Goal: Task Accomplishment & Management: Use online tool/utility

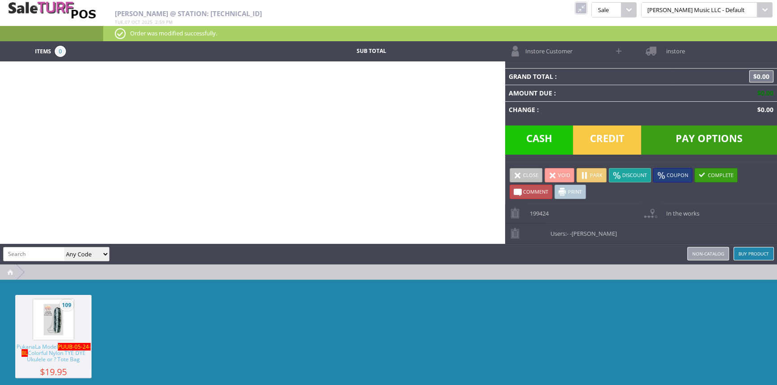
click at [587, 7] on link at bounding box center [581, 8] width 12 height 12
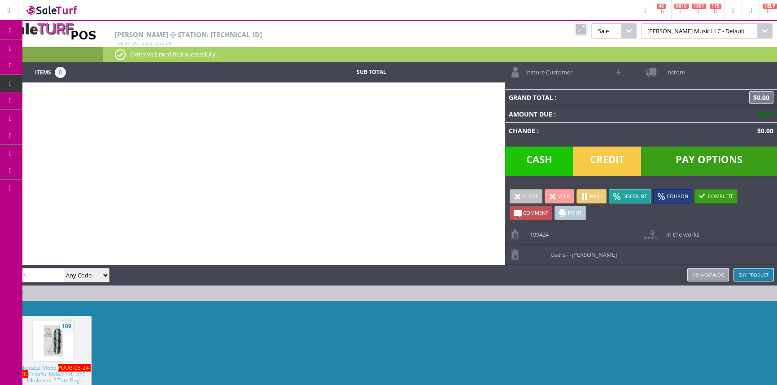
click at [71, 48] on span "Products" at bounding box center [65, 48] width 24 height 8
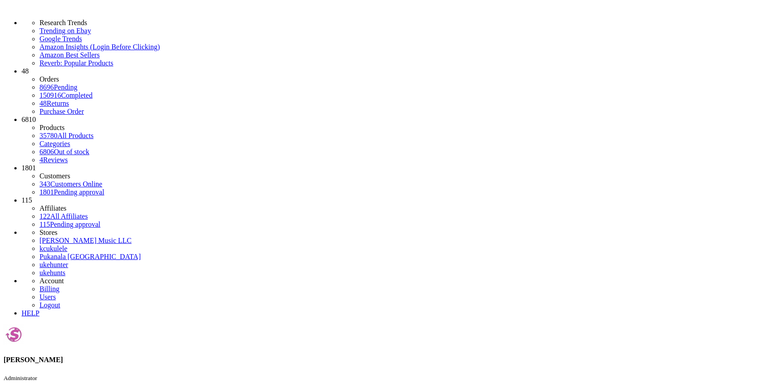
type input "0115110372"
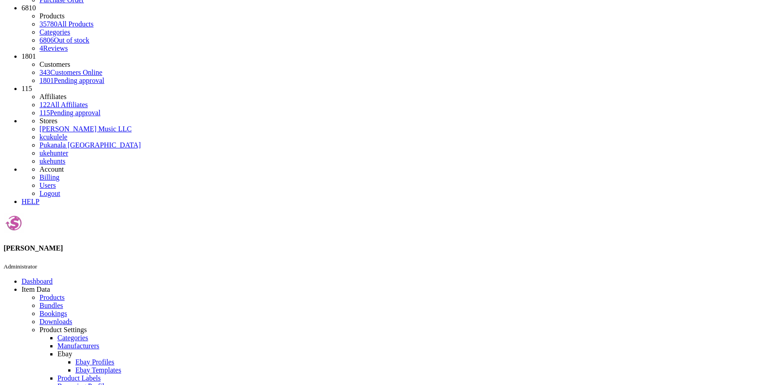
scroll to position [116, 0]
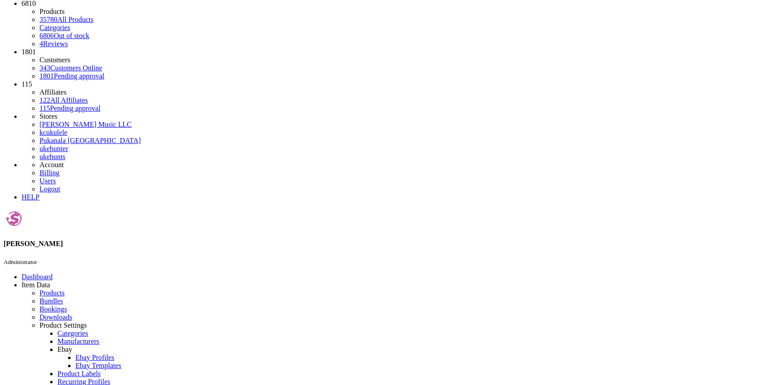
checkbox input "true"
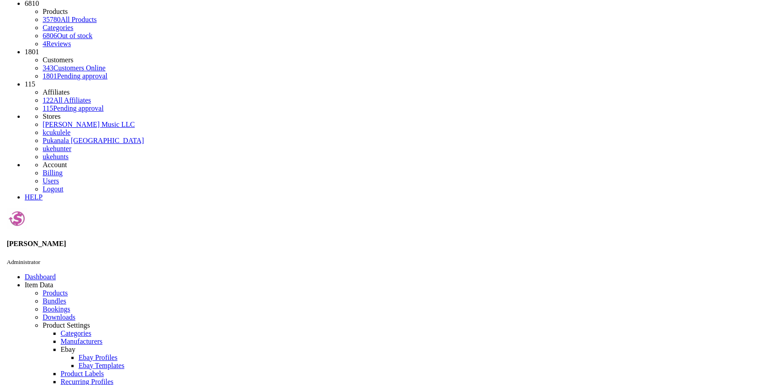
scroll to position [0, 0]
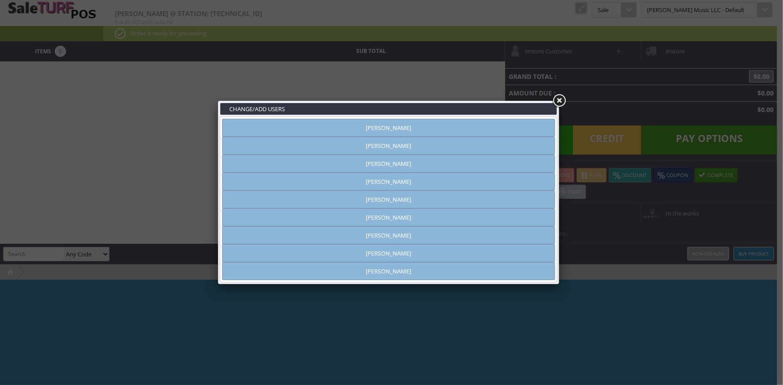
type input "[PERSON_NAME]"
drag, startPoint x: 340, startPoint y: 125, endPoint x: 390, endPoint y: 118, distance: 50.2
click at [340, 125] on link "[PERSON_NAME]" at bounding box center [388, 128] width 333 height 18
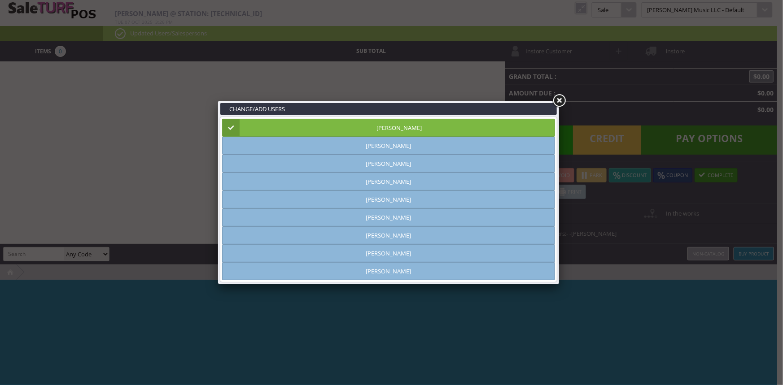
click at [560, 97] on link at bounding box center [559, 101] width 16 height 16
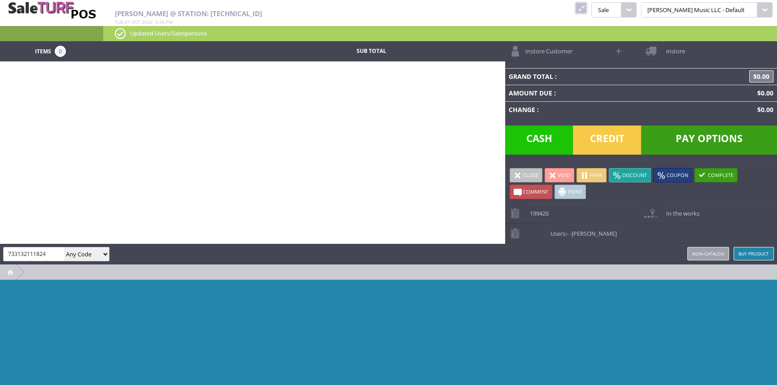
type input "733132111824"
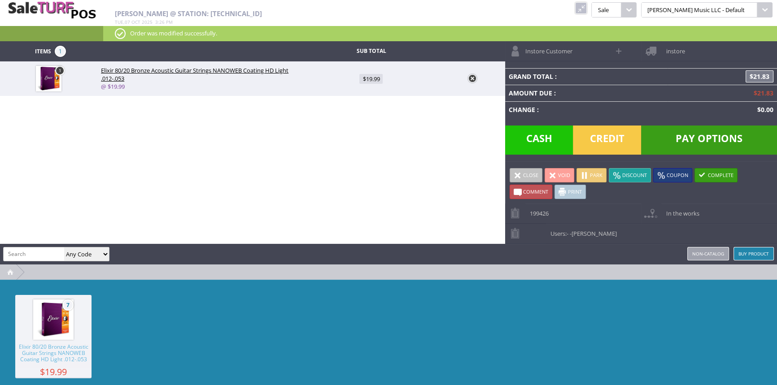
click at [597, 137] on span "Credit" at bounding box center [607, 140] width 68 height 29
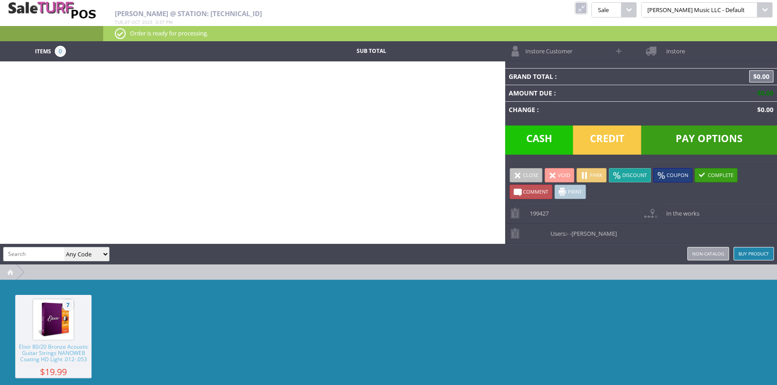
click at [587, 8] on link at bounding box center [581, 8] width 12 height 12
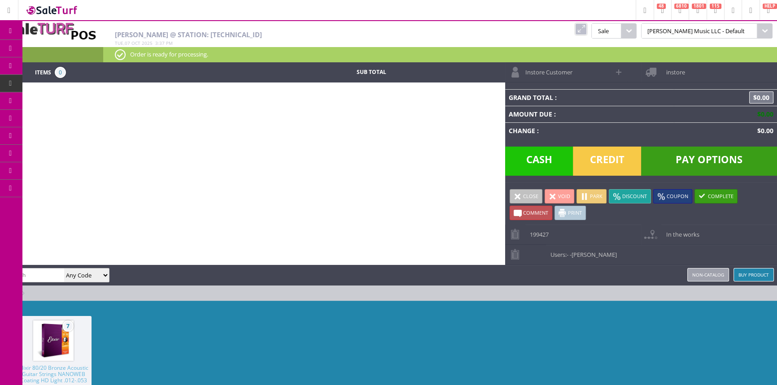
click at [65, 51] on span "Products" at bounding box center [65, 48] width 24 height 8
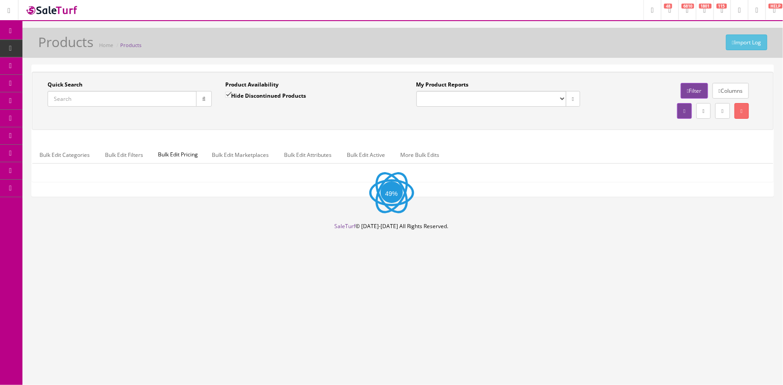
click at [83, 98] on input "Quick Search" at bounding box center [122, 99] width 149 height 16
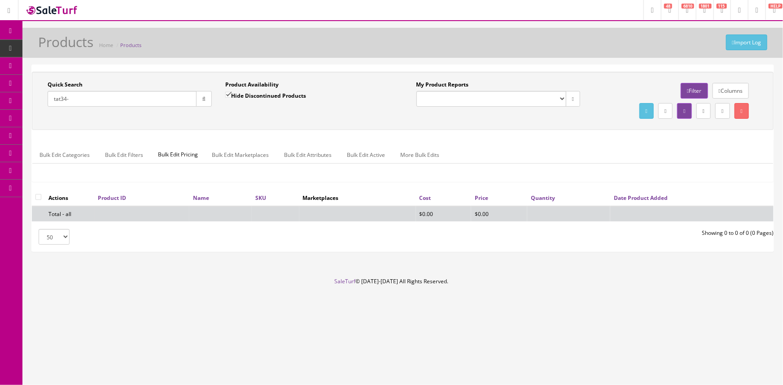
type input "tat34-"
click at [228, 92] on input "Hide Discontinued Products" at bounding box center [228, 95] width 6 height 6
checkbox input "false"
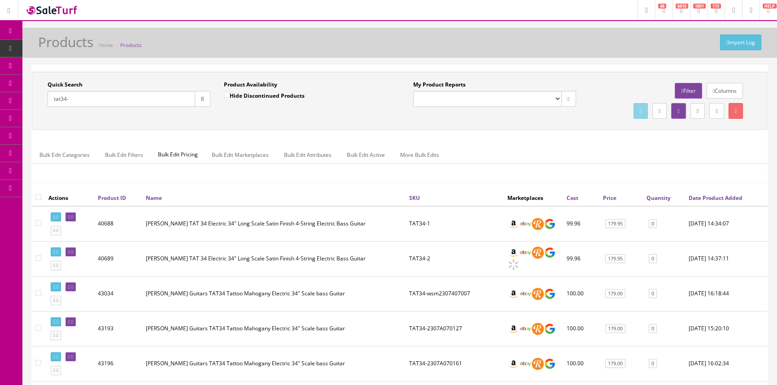
click at [142, 99] on input "tat34-" at bounding box center [122, 99] width 148 height 16
type input "t"
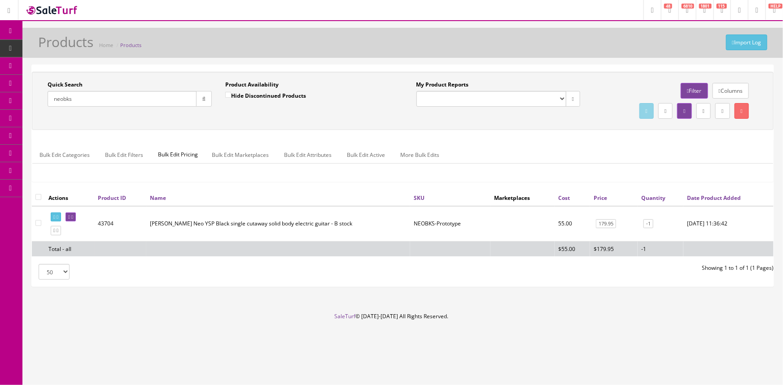
click at [129, 102] on input "neobks" at bounding box center [122, 99] width 149 height 16
click at [151, 104] on input "neoysp" at bounding box center [122, 99] width 149 height 16
type input "n"
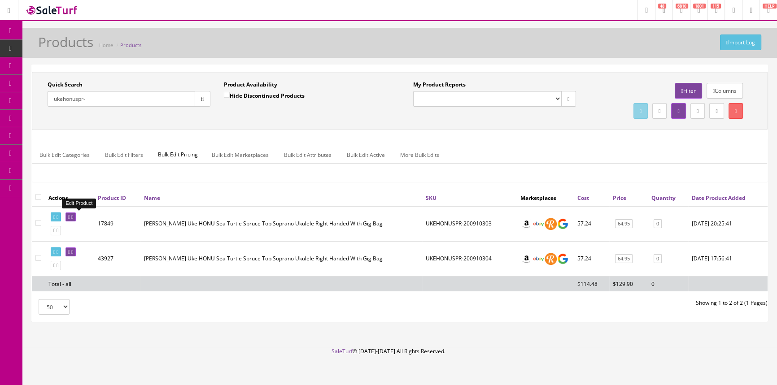
type input "ukehonuspr-"
click at [70, 215] on icon at bounding box center [69, 217] width 2 height 5
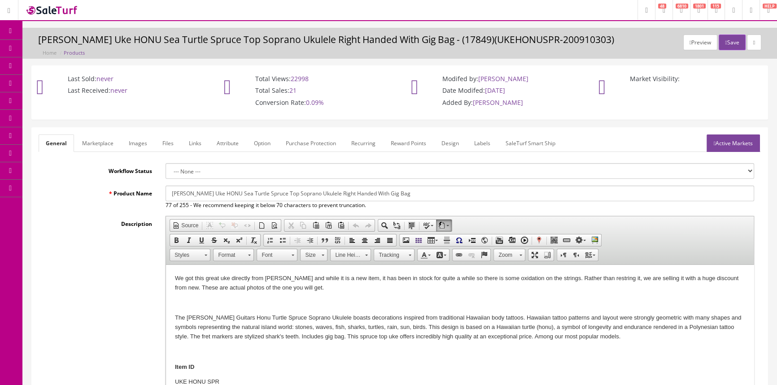
click at [148, 144] on link "Images" at bounding box center [138, 143] width 33 height 17
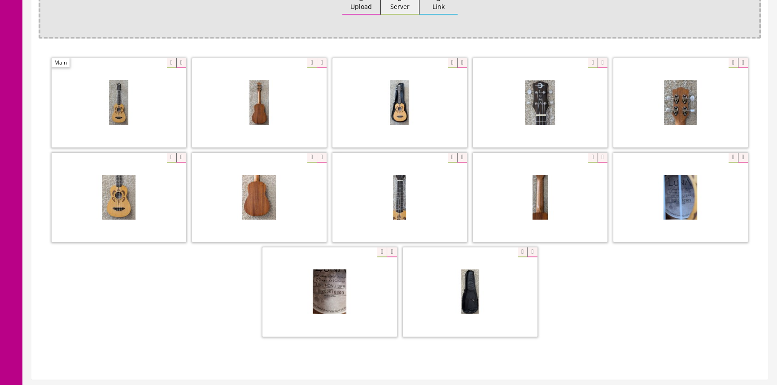
scroll to position [204, 0]
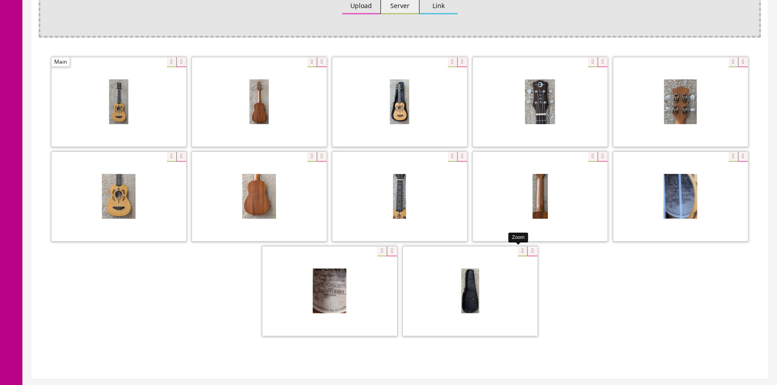
click at [518, 250] on div at bounding box center [470, 291] width 135 height 90
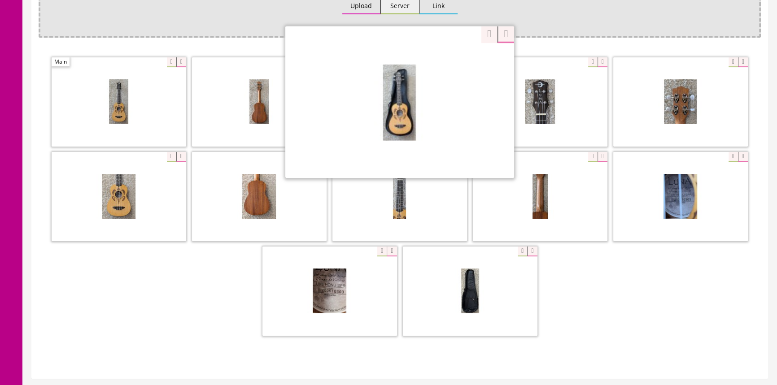
click at [441, 62] on div "Zoom" at bounding box center [399, 102] width 229 height 153
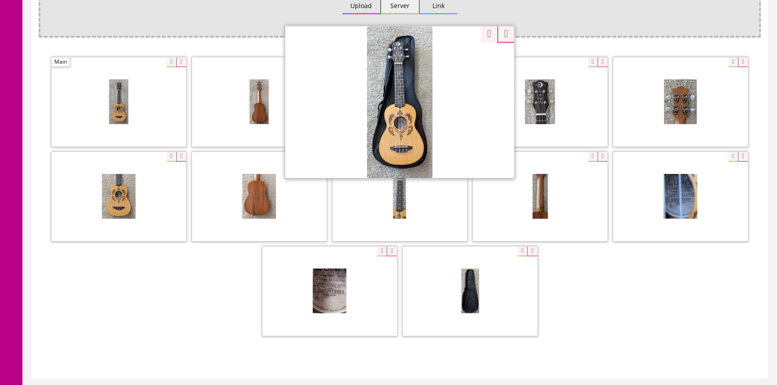
click at [635, 275] on div at bounding box center [400, 198] width 722 height 284
